Goal: Information Seeking & Learning: Find specific page/section

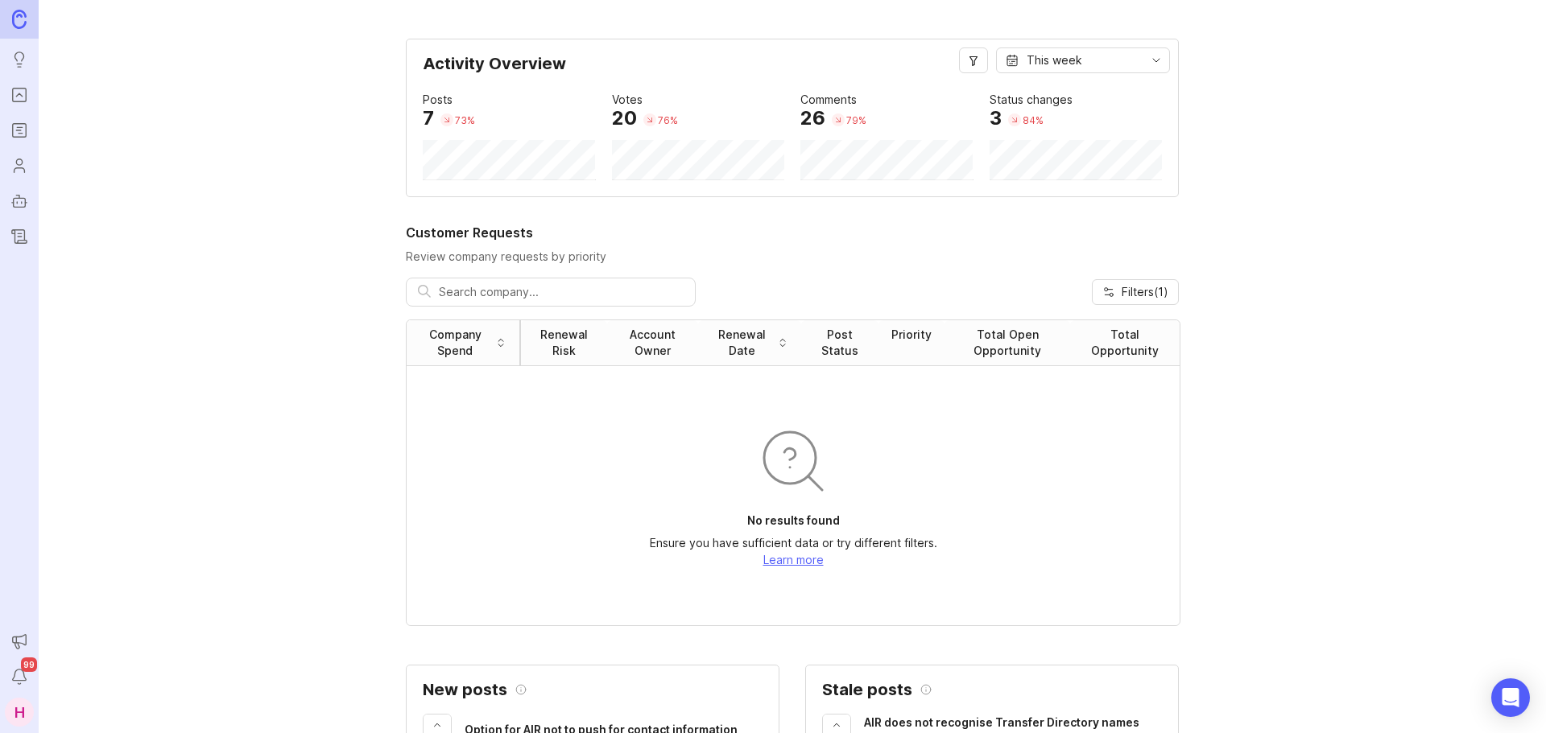
click at [30, 135] on link "Roadmaps" at bounding box center [19, 130] width 29 height 29
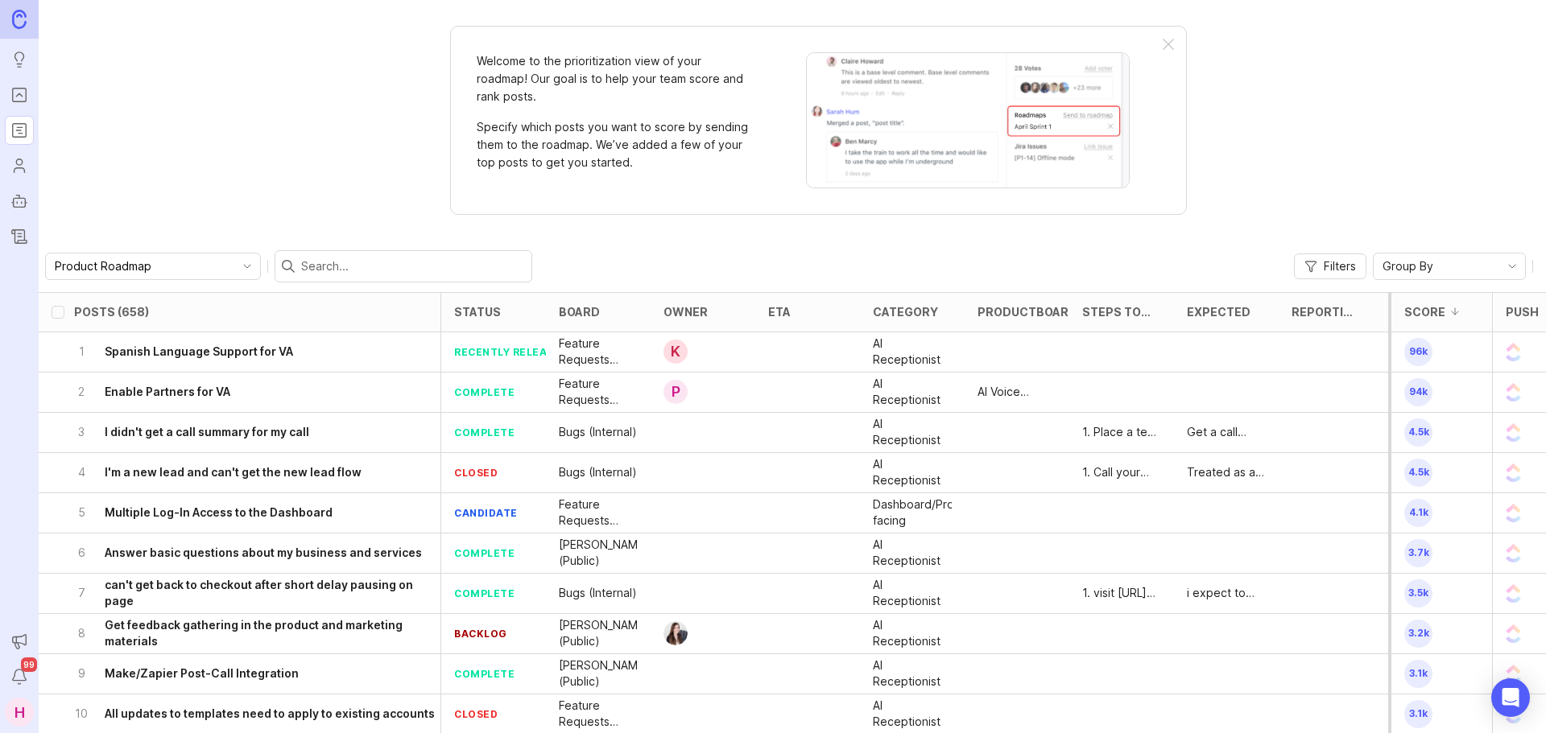
click at [23, 105] on link "Portal" at bounding box center [19, 94] width 29 height 29
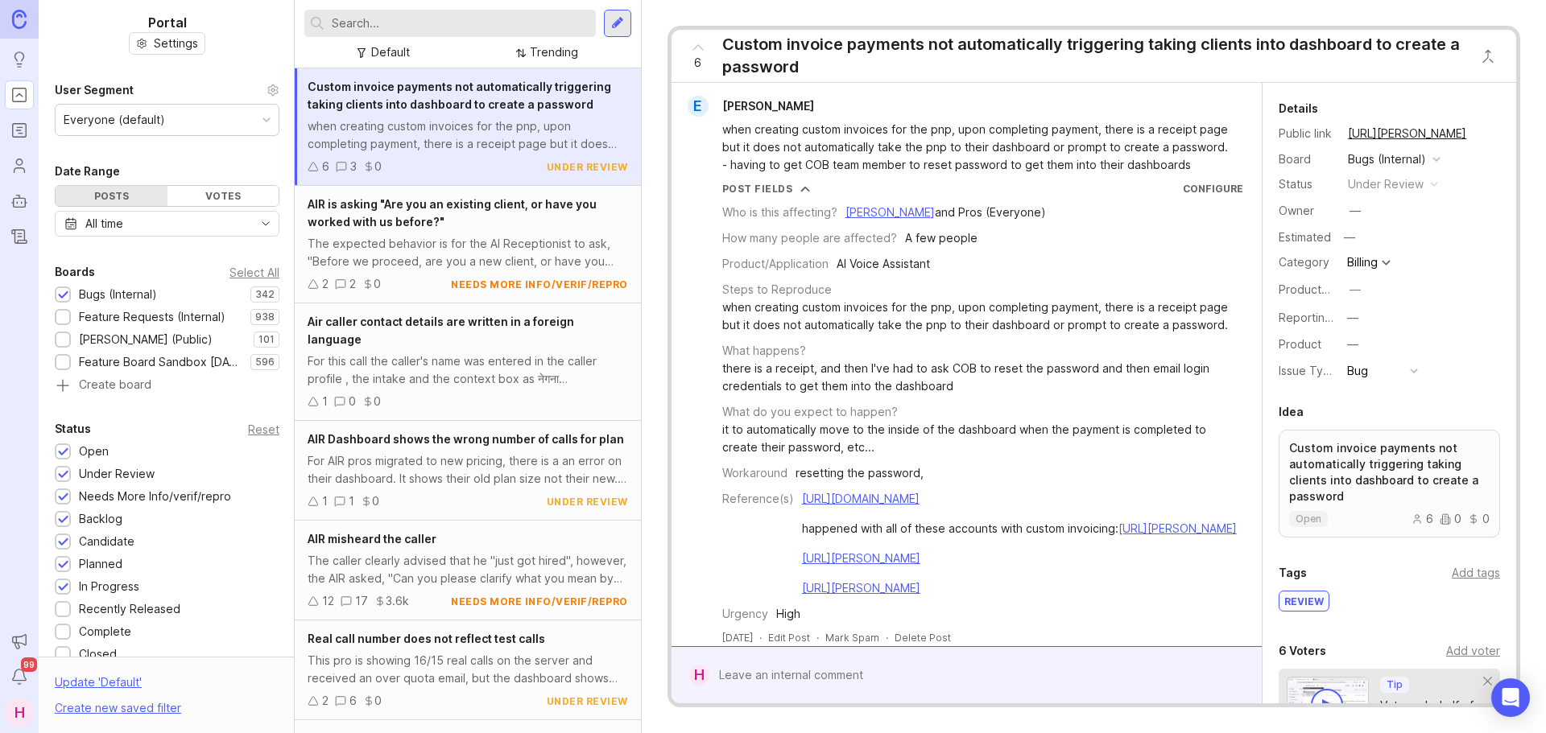
click at [118, 316] on div "Feature Requests (Internal)" at bounding box center [152, 317] width 147 height 18
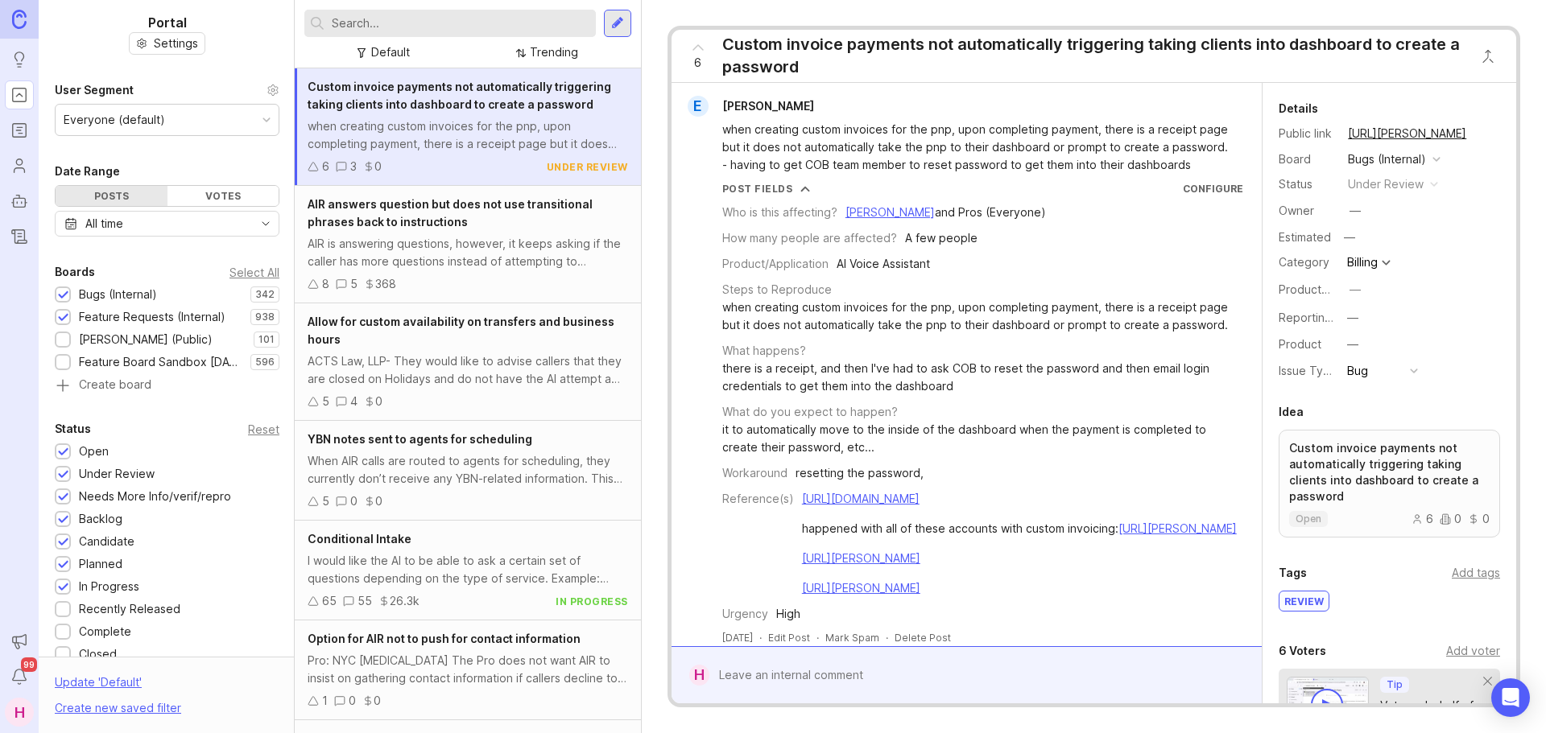
click at [60, 290] on div at bounding box center [63, 296] width 10 height 12
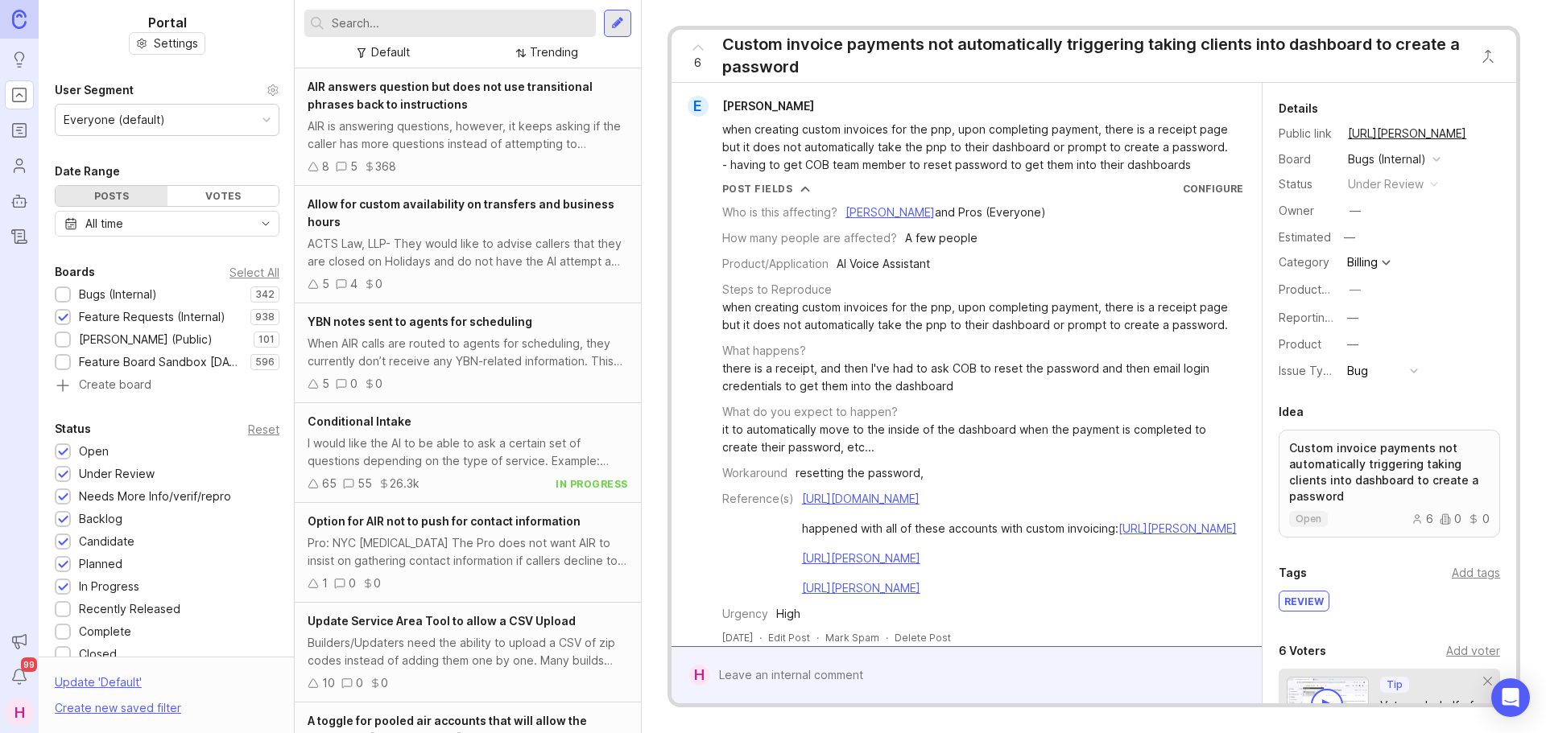
click at [376, 29] on input "text" at bounding box center [461, 23] width 258 height 18
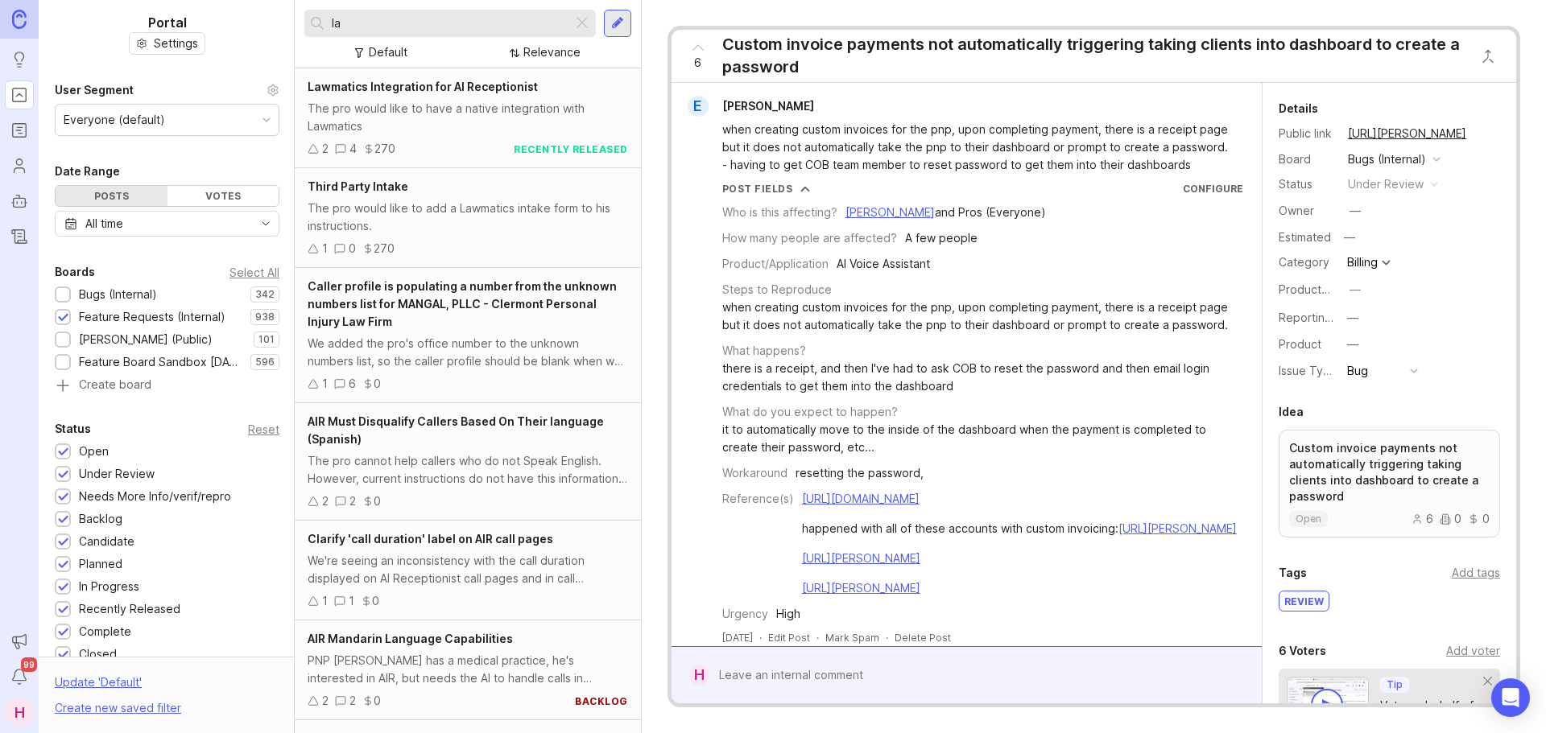
type input "l"
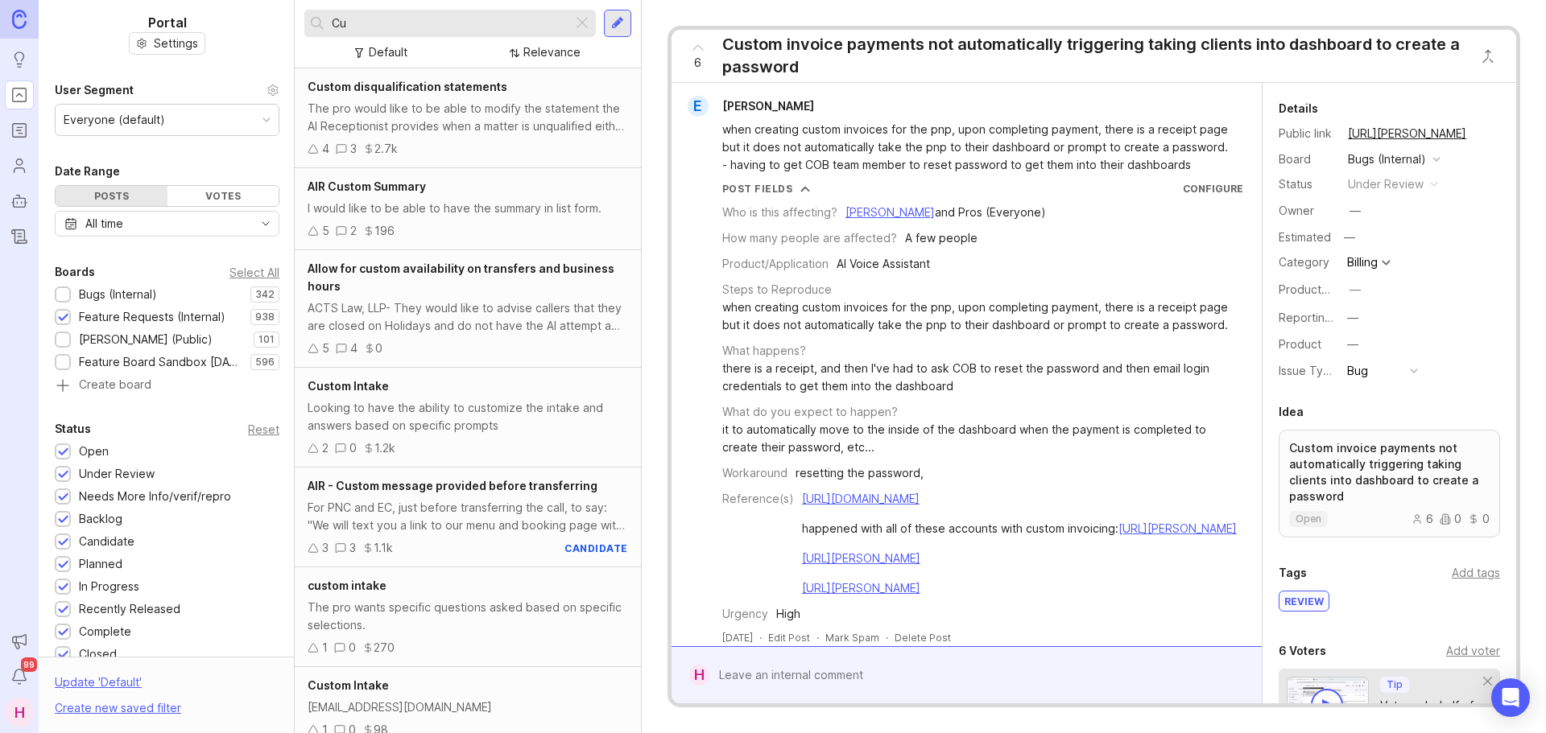
type input "C"
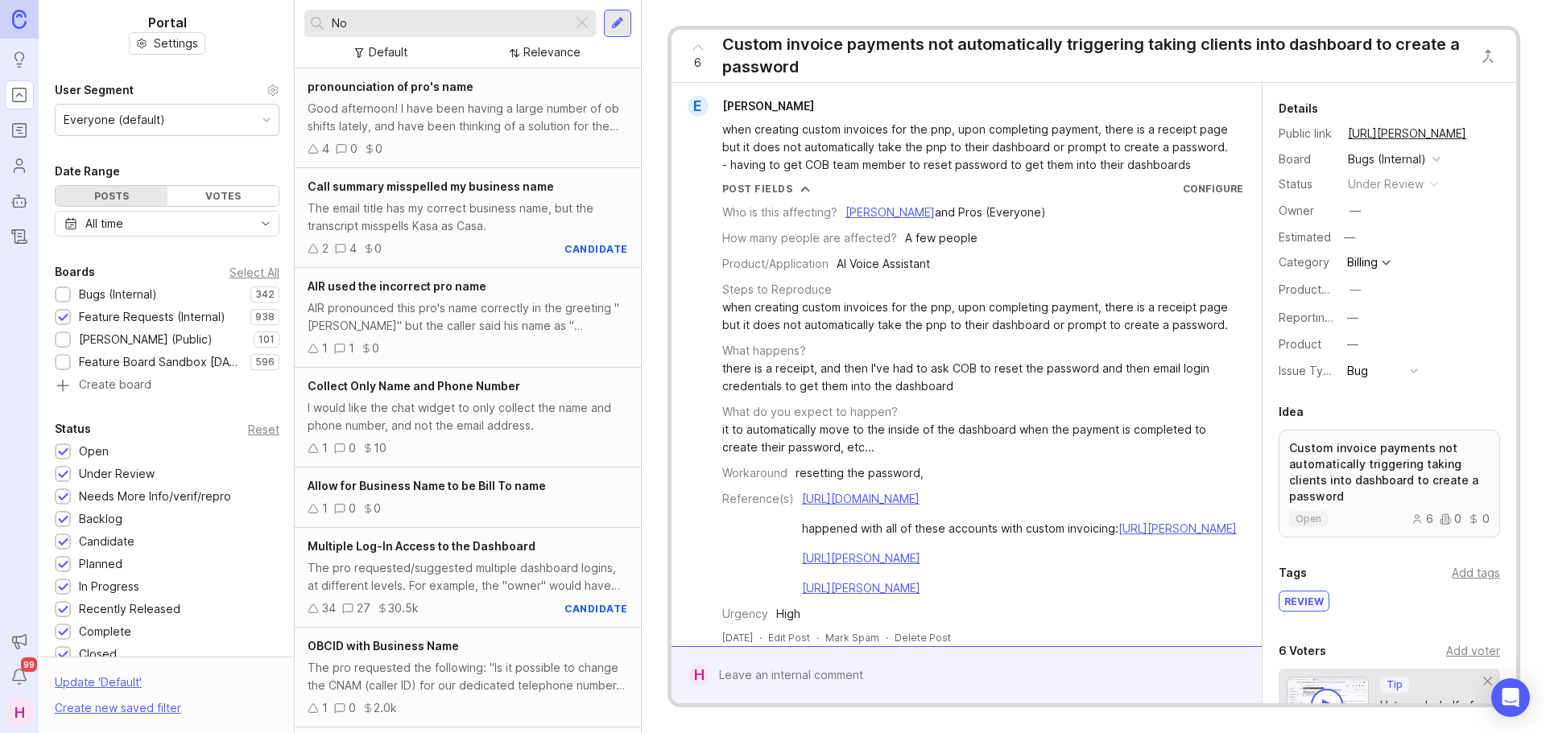
type input "N"
